Goal: Task Accomplishment & Management: Use online tool/utility

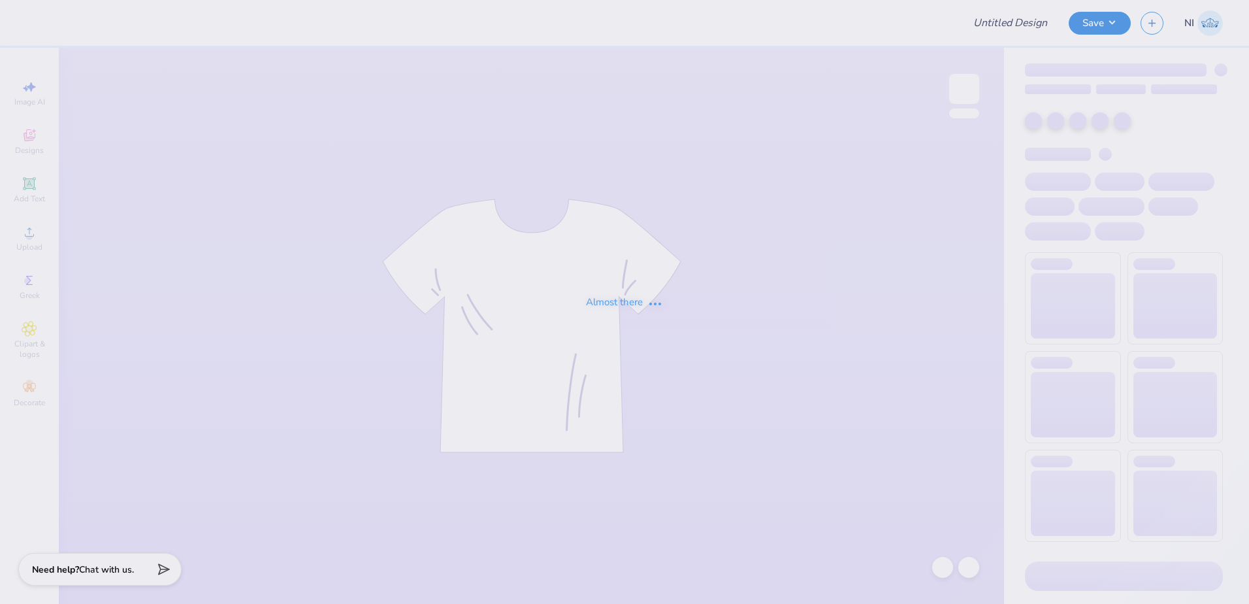
type input "Chi O Parents Wknd Henley"
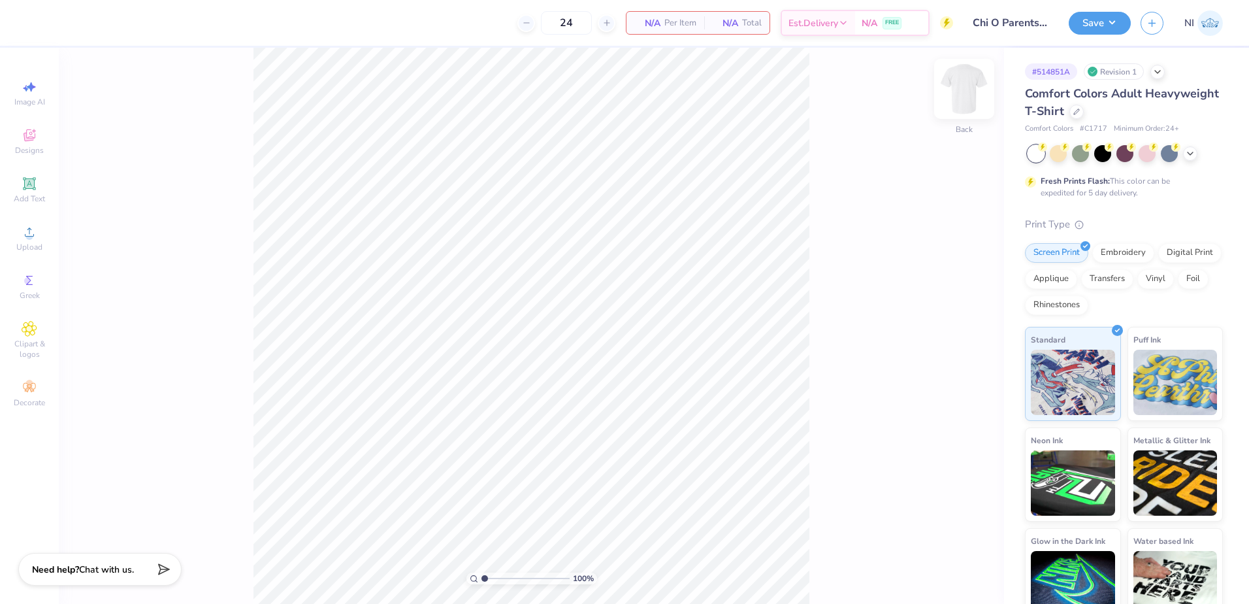
click at [960, 91] on img at bounding box center [964, 89] width 52 height 52
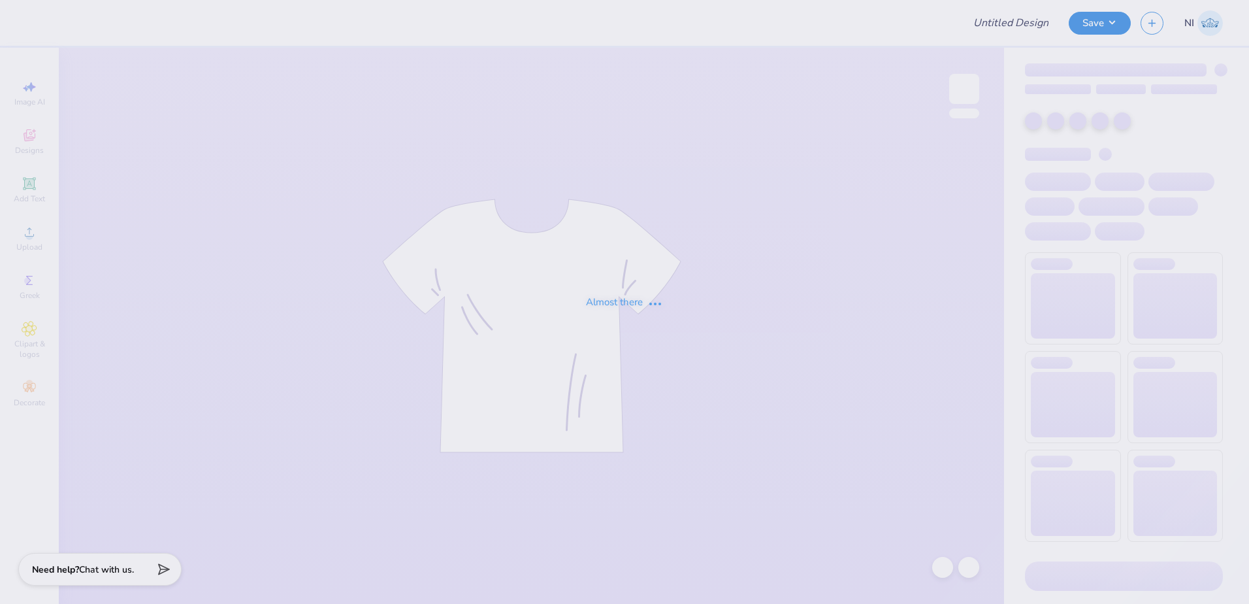
type input "Panhel HOCO Mocknecks"
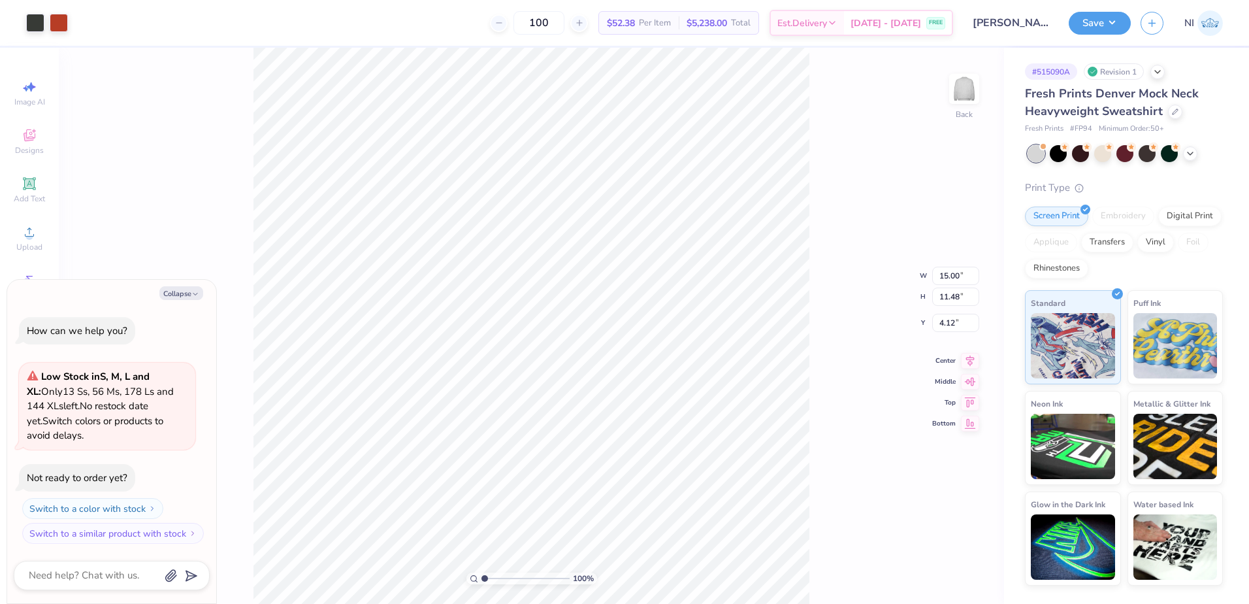
type textarea "x"
type input "4.26"
type textarea "x"
type input "3.09"
type input "5.65"
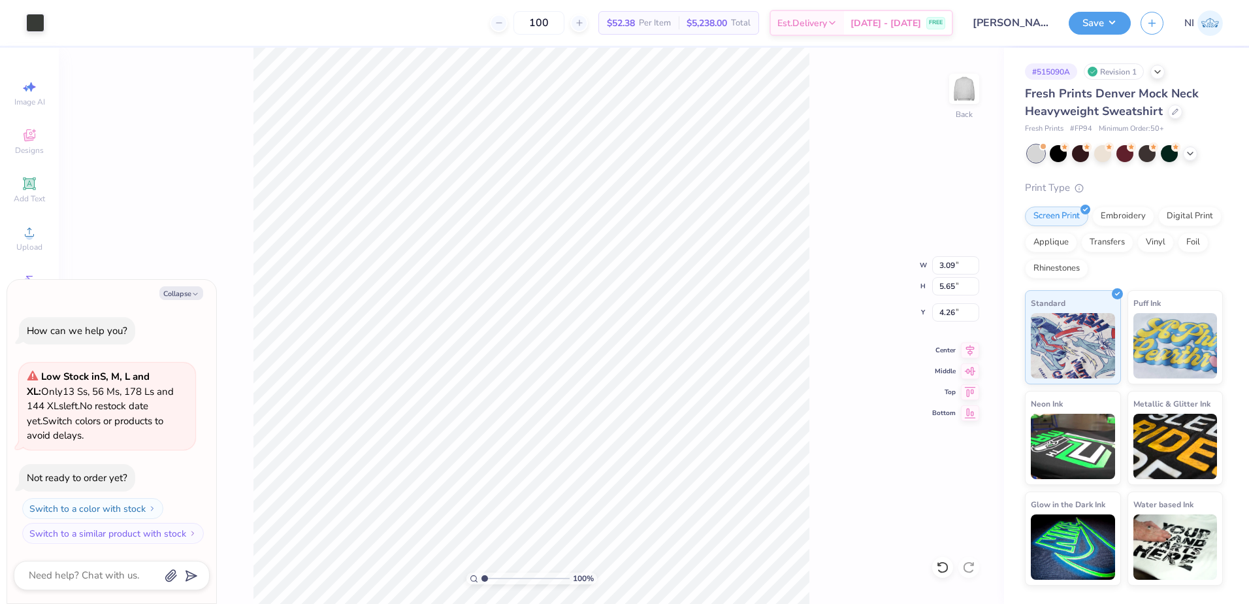
type textarea "x"
type input "4.15"
type textarea "x"
type input "3.00"
type input "4.26"
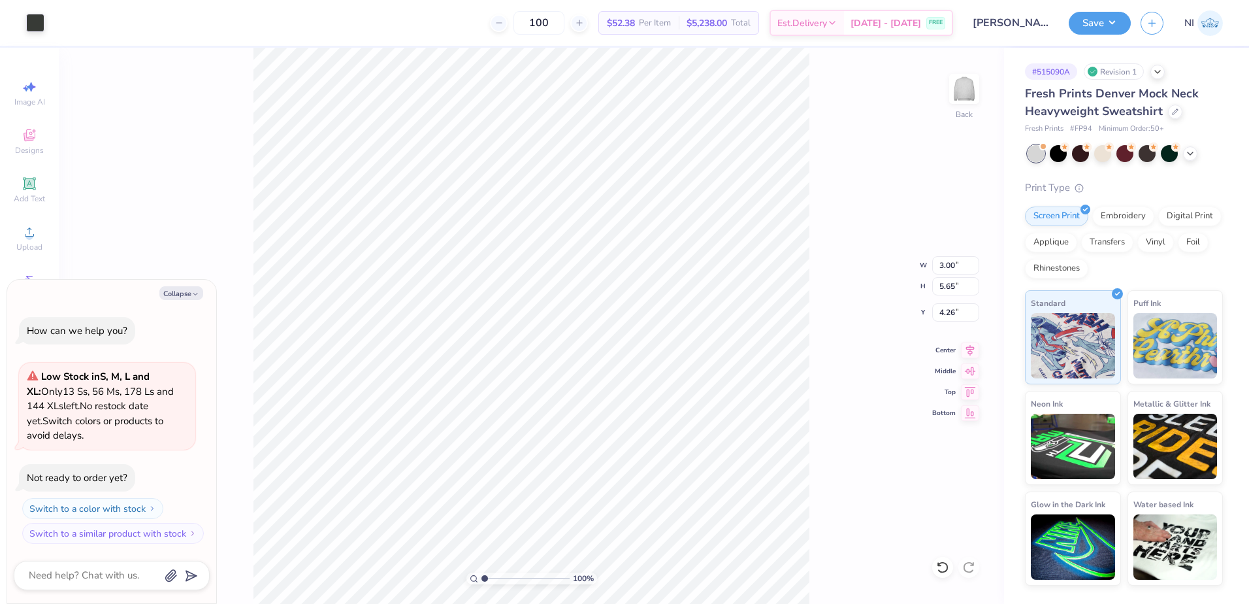
type textarea "x"
type input "4.15"
type textarea "x"
type input "0.43"
type input "0.84"
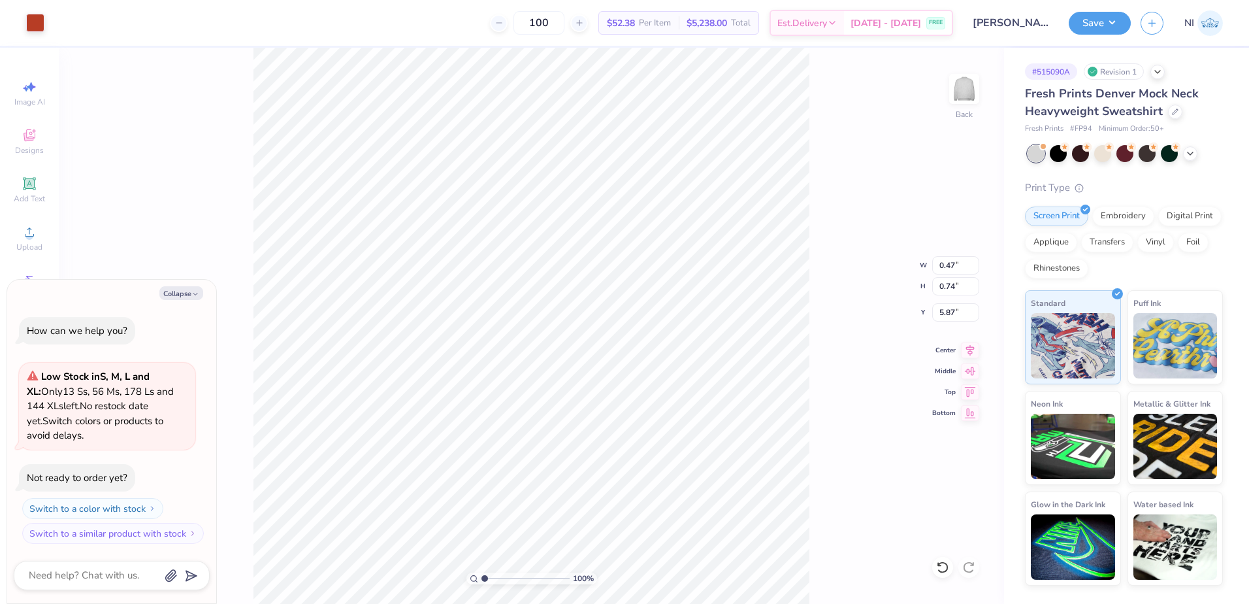
type input "4.28"
type textarea "x"
type input "4.15"
type textarea "x"
type input "0.42"
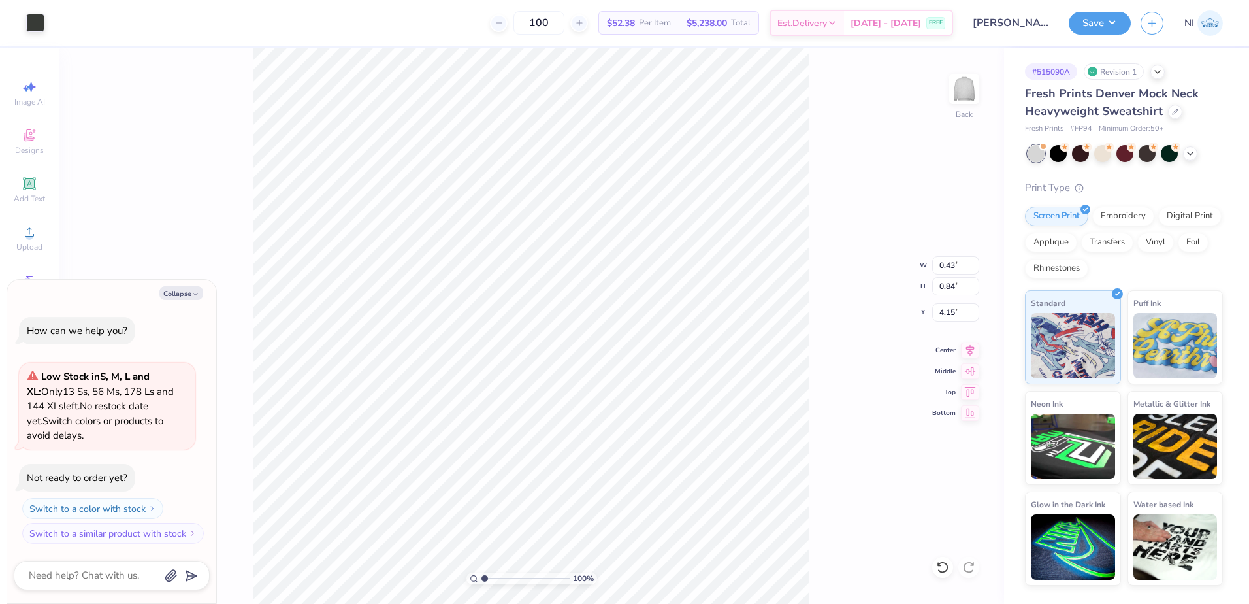
type input "0.87"
type input "4.26"
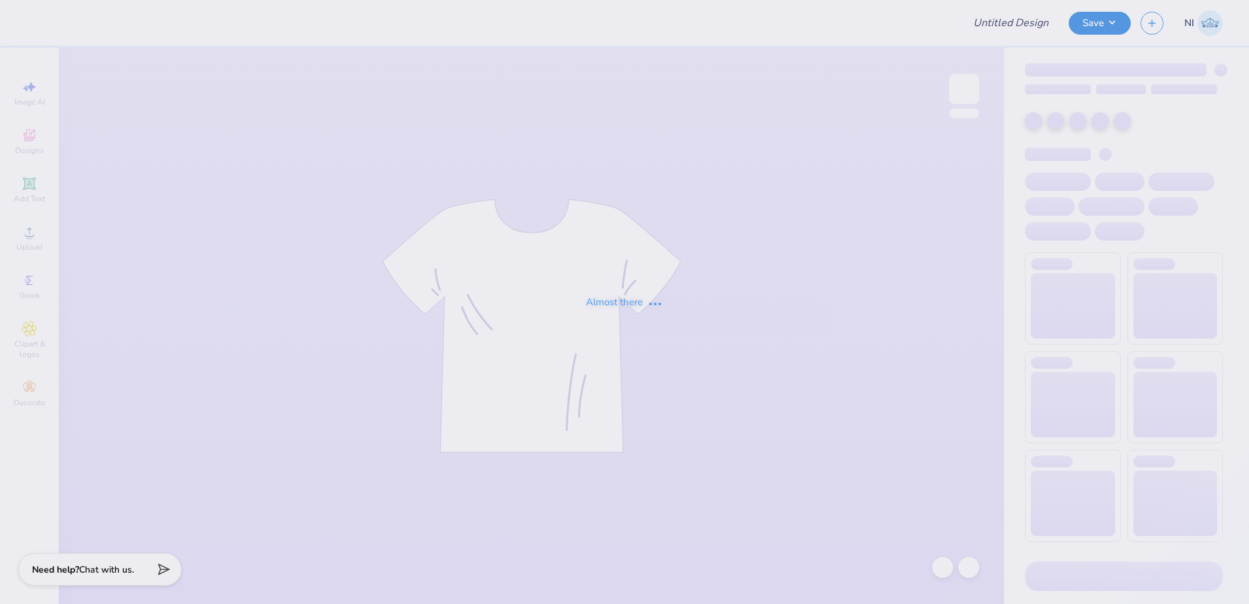
type input "Parent's Weekend"
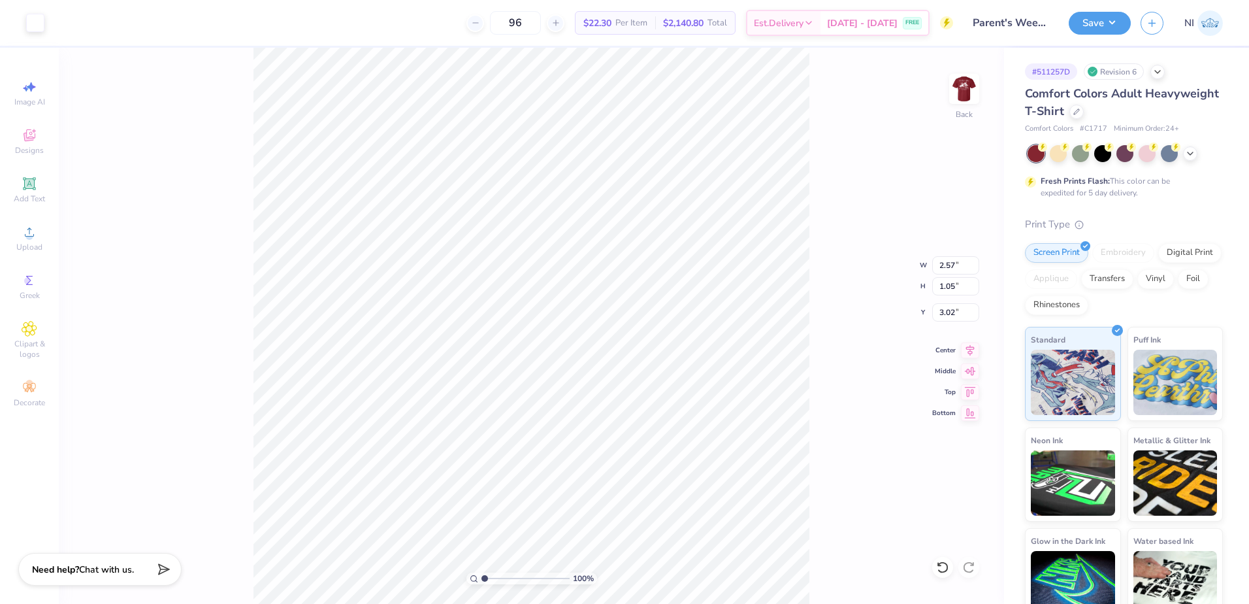
type input "1.20"
type input "1.07"
type input "3.00"
type input "1.41"
type input "1.05"
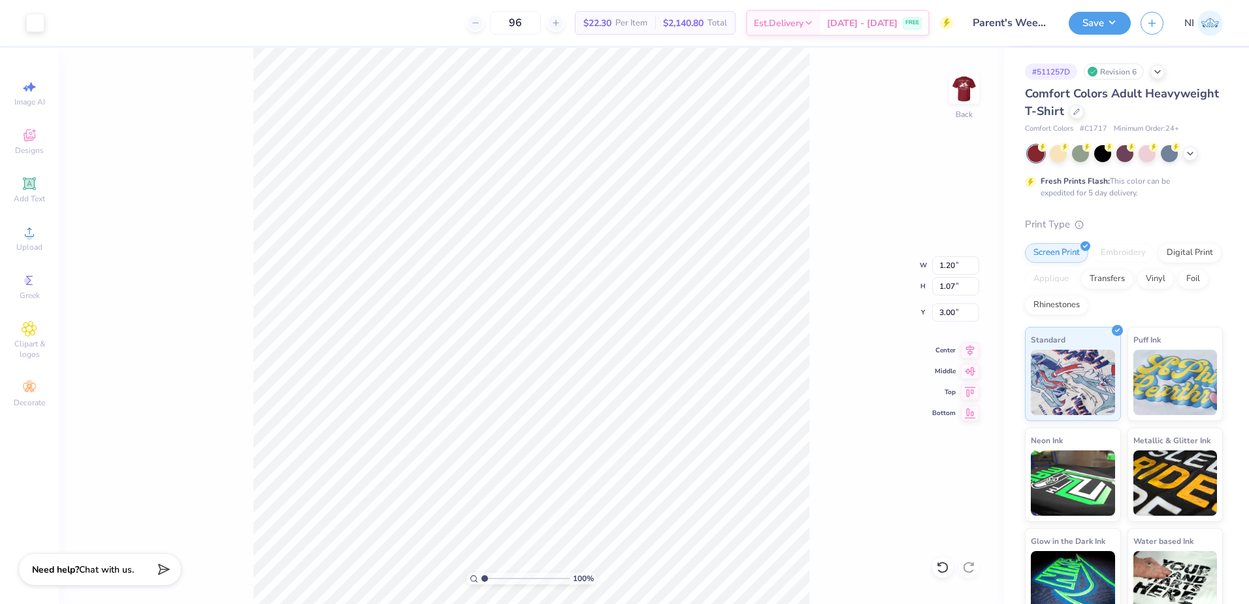
type input "3.02"
